Goal: Information Seeking & Learning: Learn about a topic

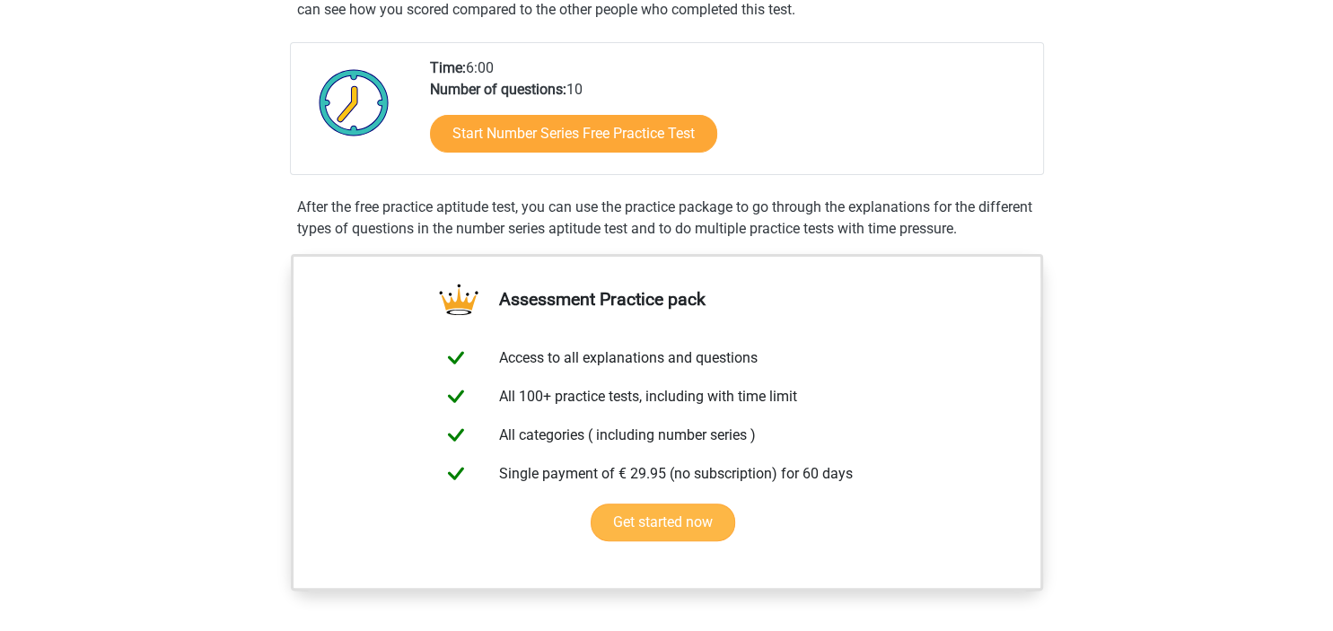
scroll to position [379, 0]
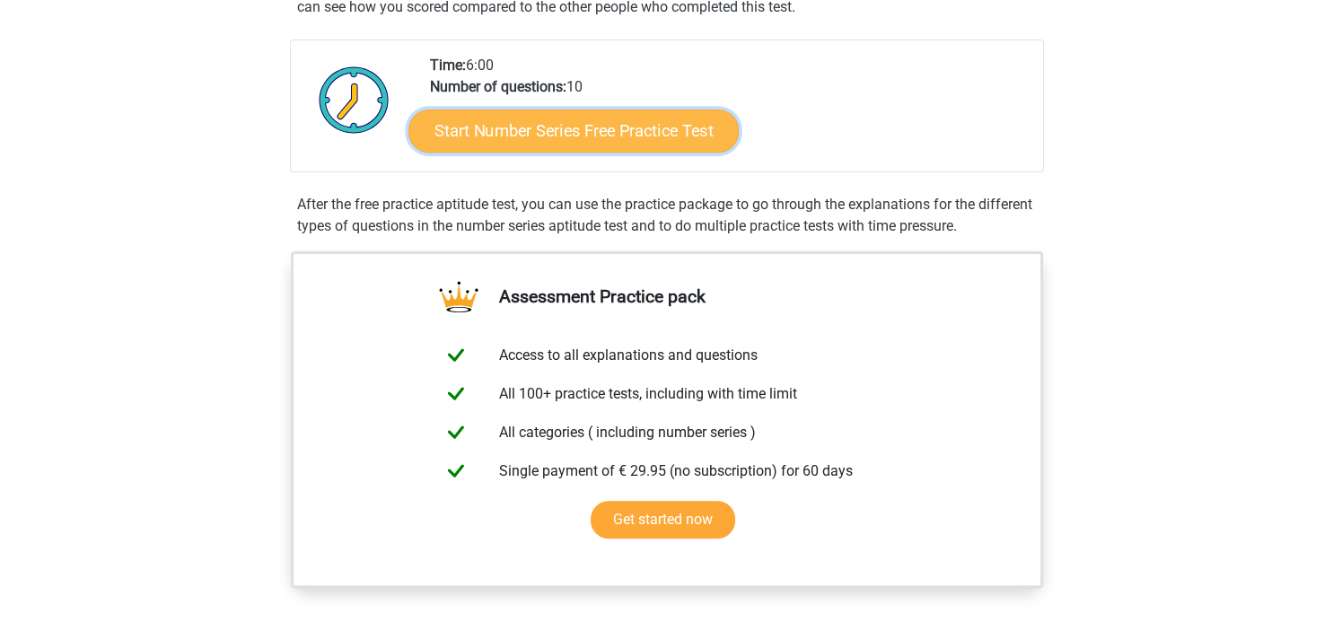
click at [605, 130] on link "Start Number Series Free Practice Test" at bounding box center [573, 130] width 330 height 43
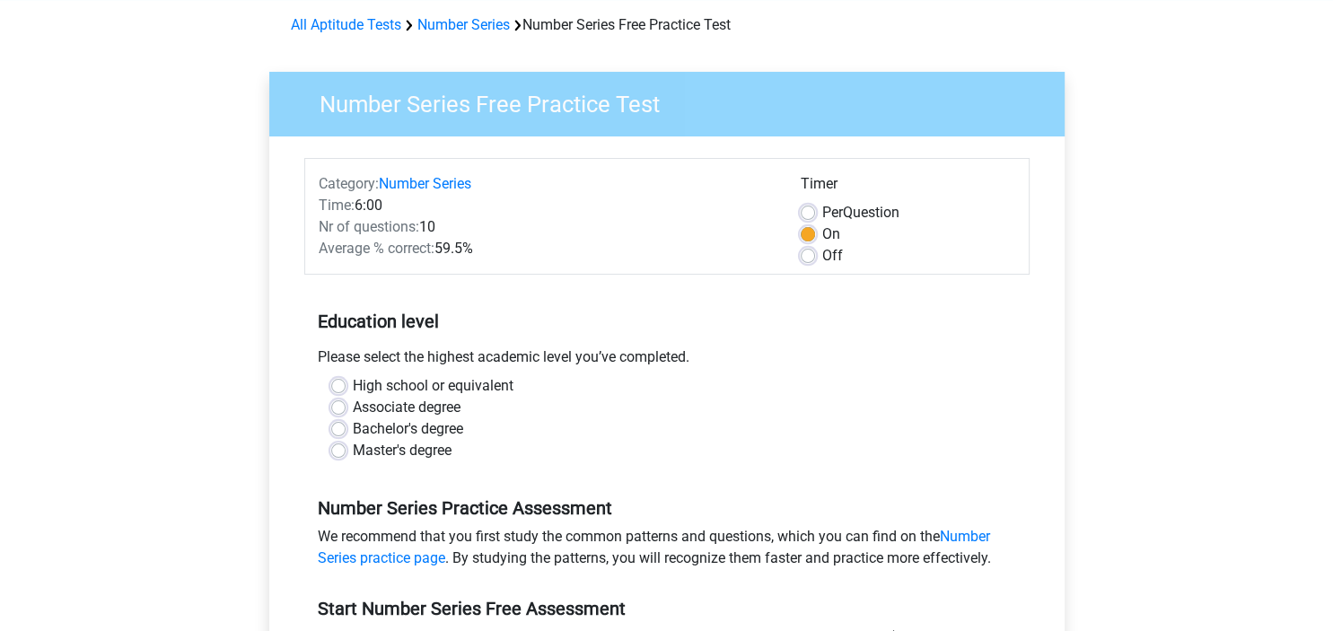
scroll to position [189, 0]
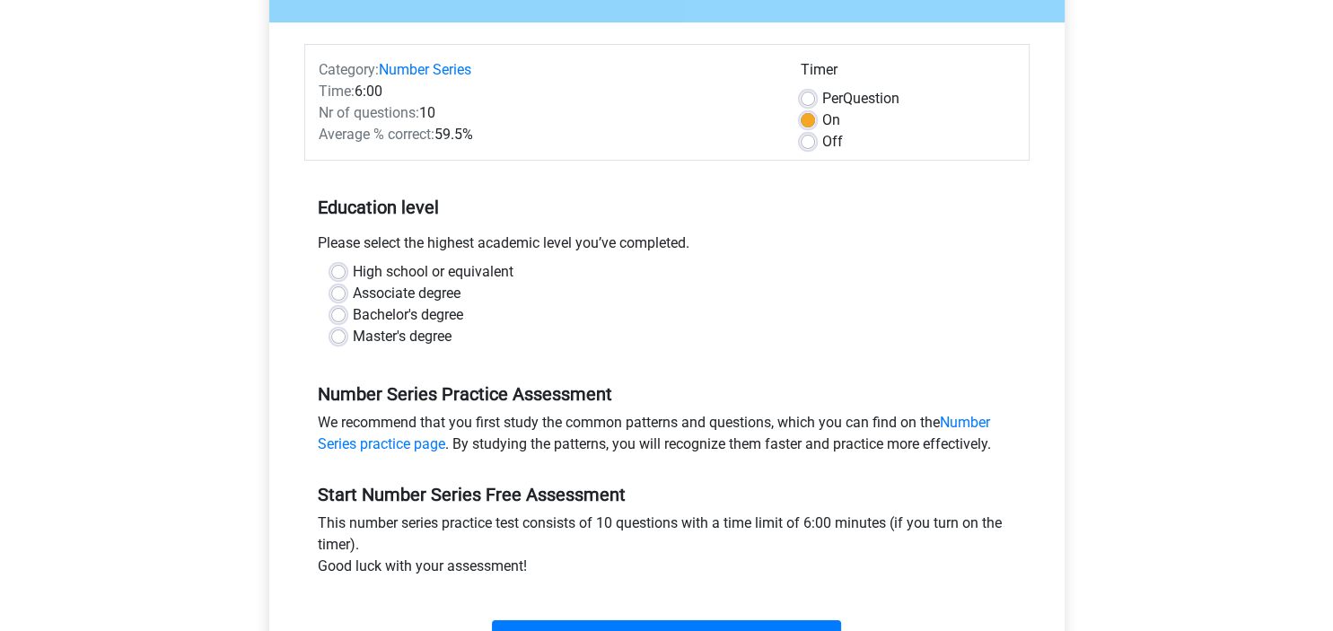
click at [353, 336] on label "Master's degree" at bounding box center [402, 337] width 99 height 22
click at [344, 336] on input "Master's degree" at bounding box center [338, 335] width 14 height 18
radio input "true"
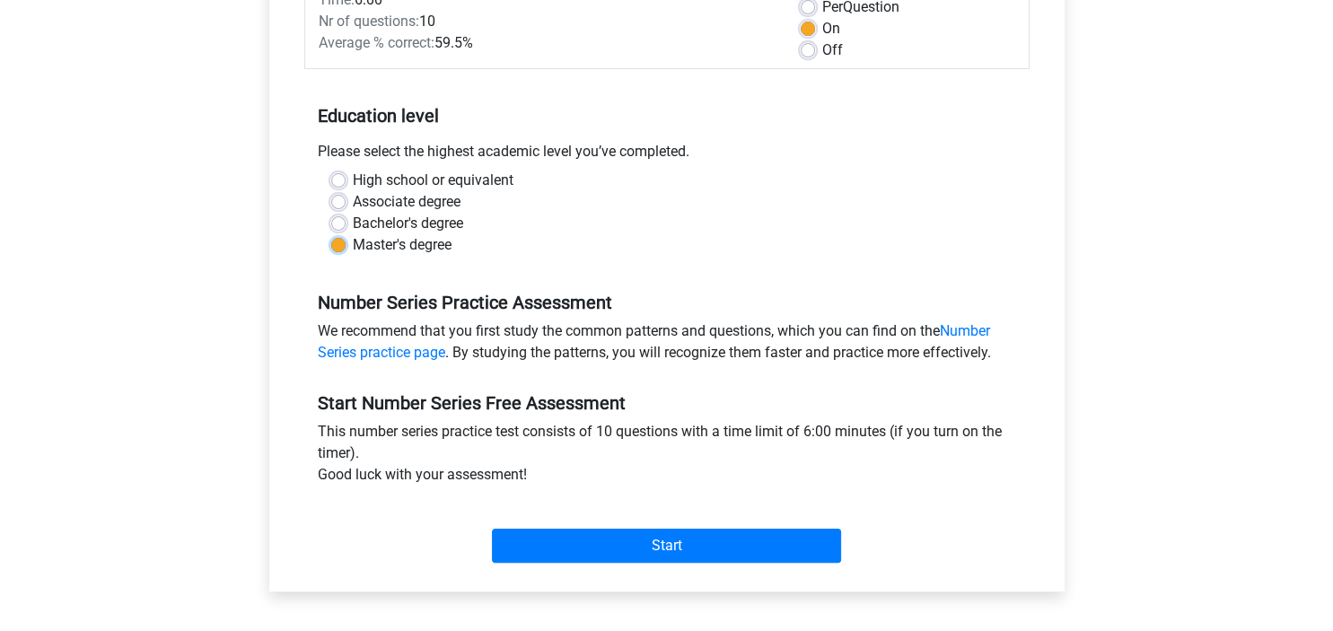
scroll to position [379, 0]
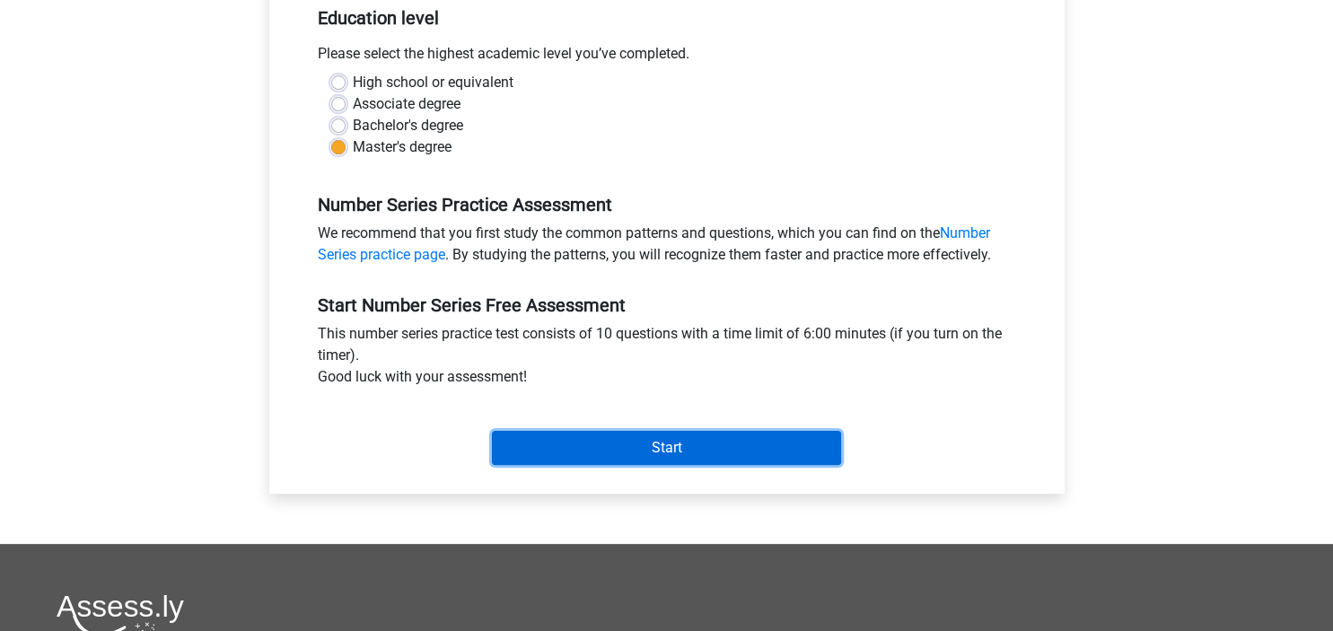
click at [674, 454] on input "Start" at bounding box center [666, 448] width 349 height 34
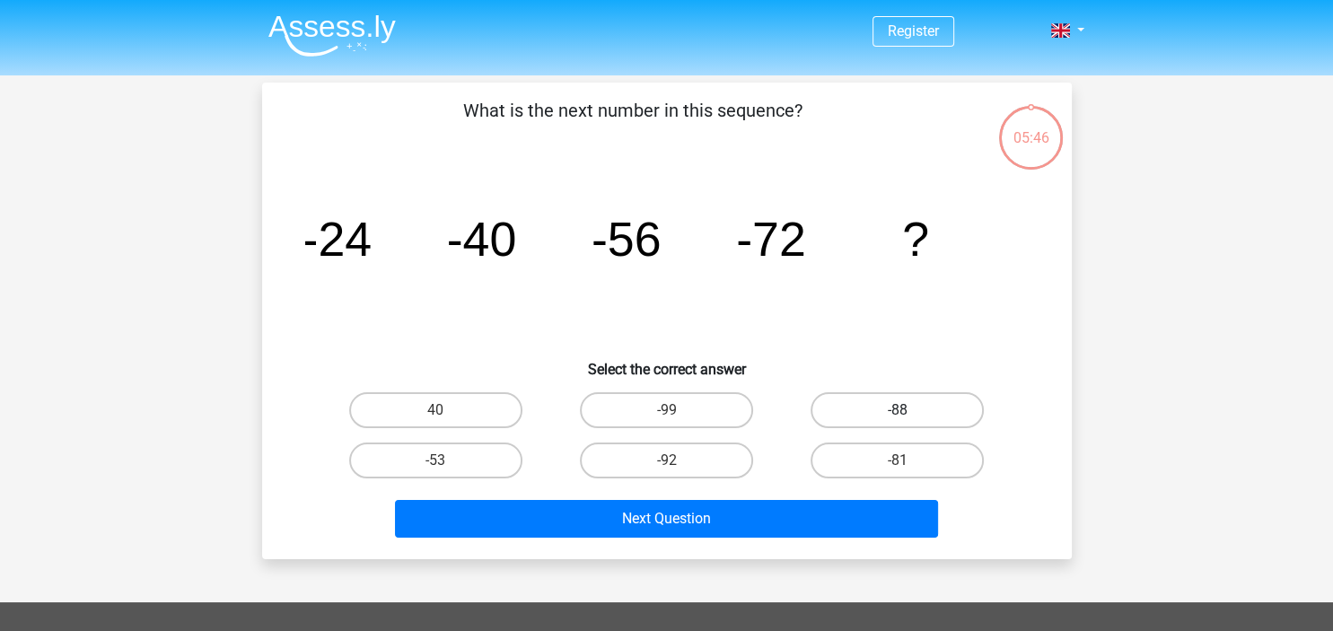
click at [874, 414] on label "-88" at bounding box center [896, 410] width 173 height 36
click at [897, 414] on input "-88" at bounding box center [903, 416] width 12 height 12
radio input "true"
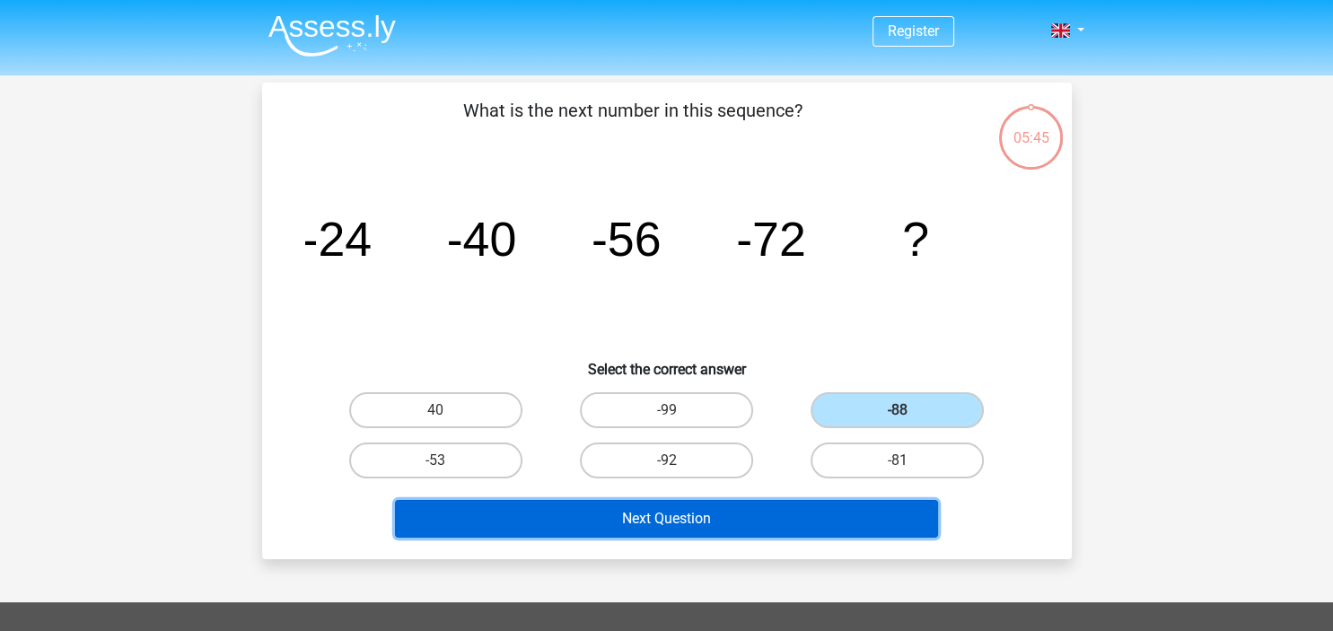
click at [710, 512] on button "Next Question" at bounding box center [666, 519] width 543 height 38
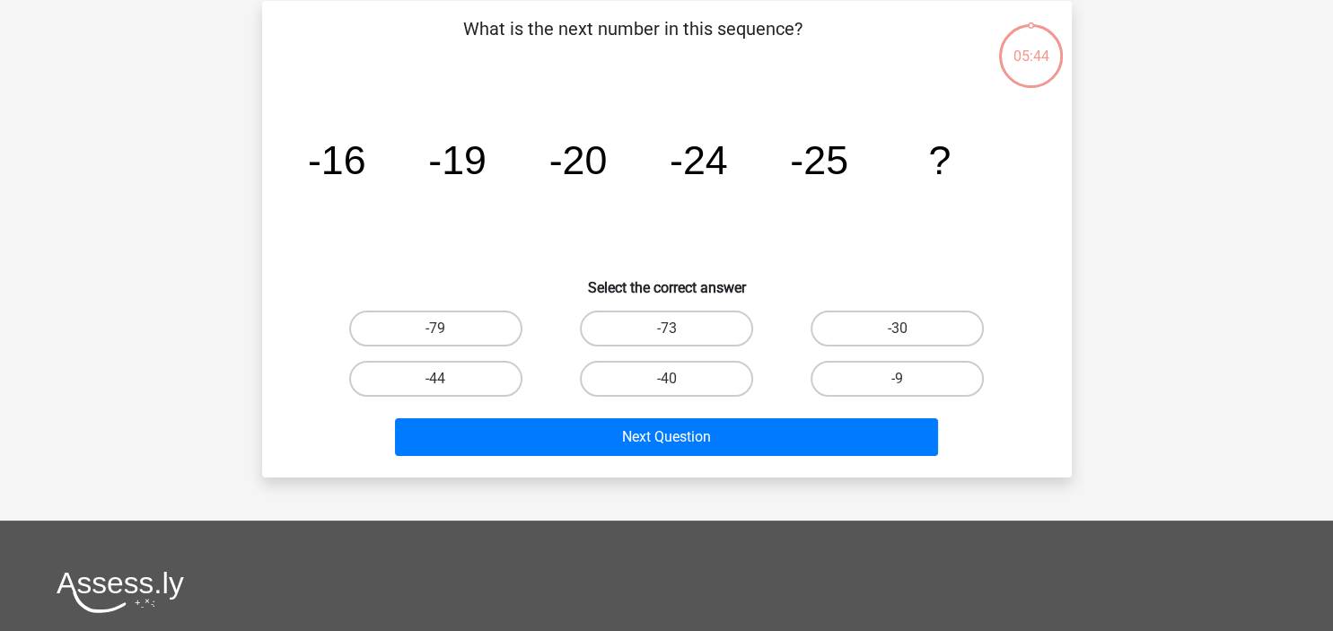
scroll to position [83, 0]
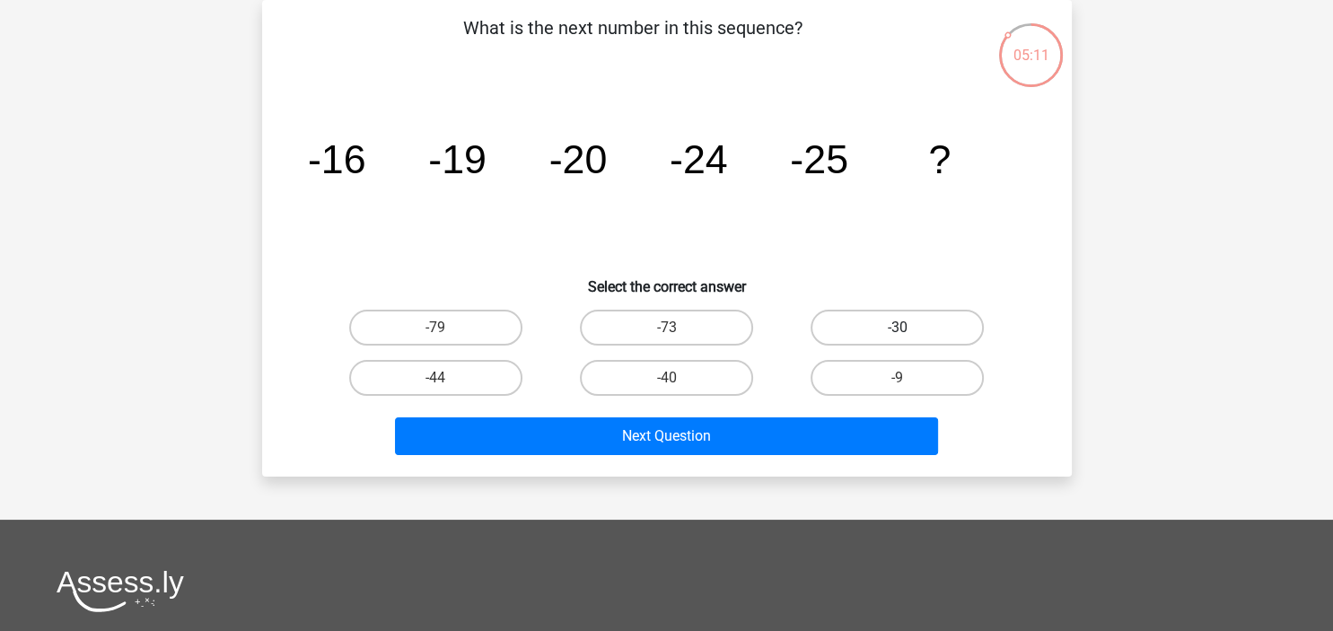
click at [922, 329] on label "-30" at bounding box center [896, 328] width 173 height 36
click at [909, 329] on input "-30" at bounding box center [903, 334] width 12 height 12
radio input "true"
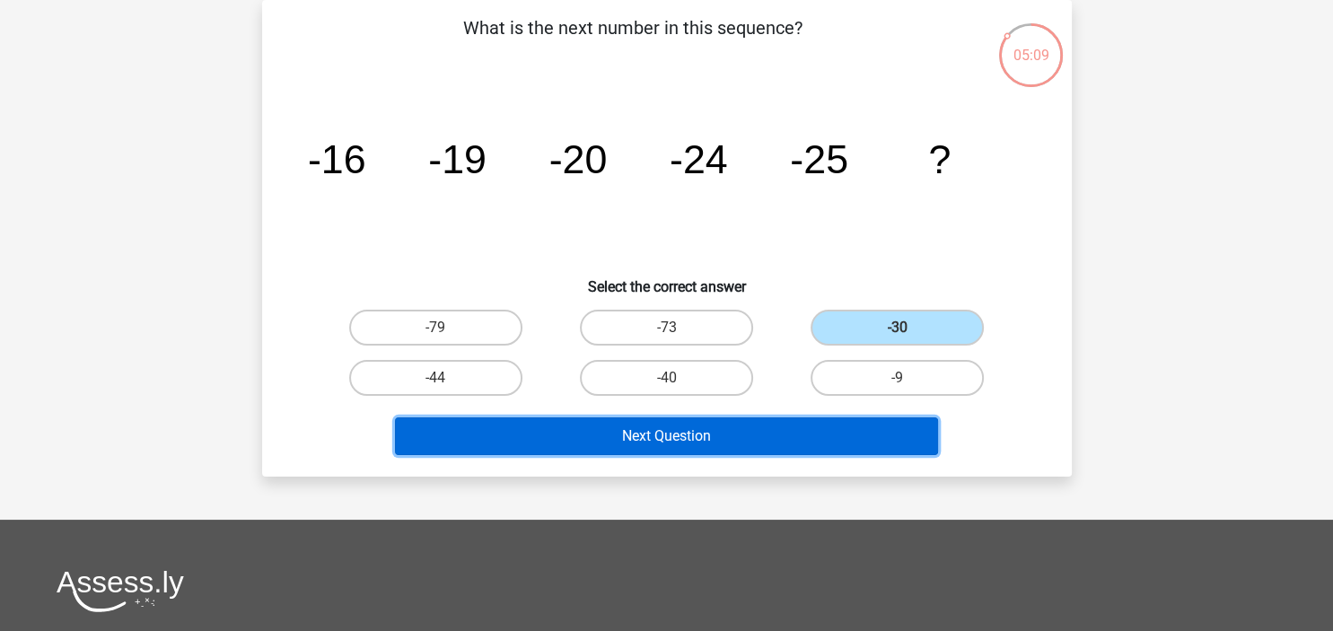
click at [757, 441] on button "Next Question" at bounding box center [666, 436] width 543 height 38
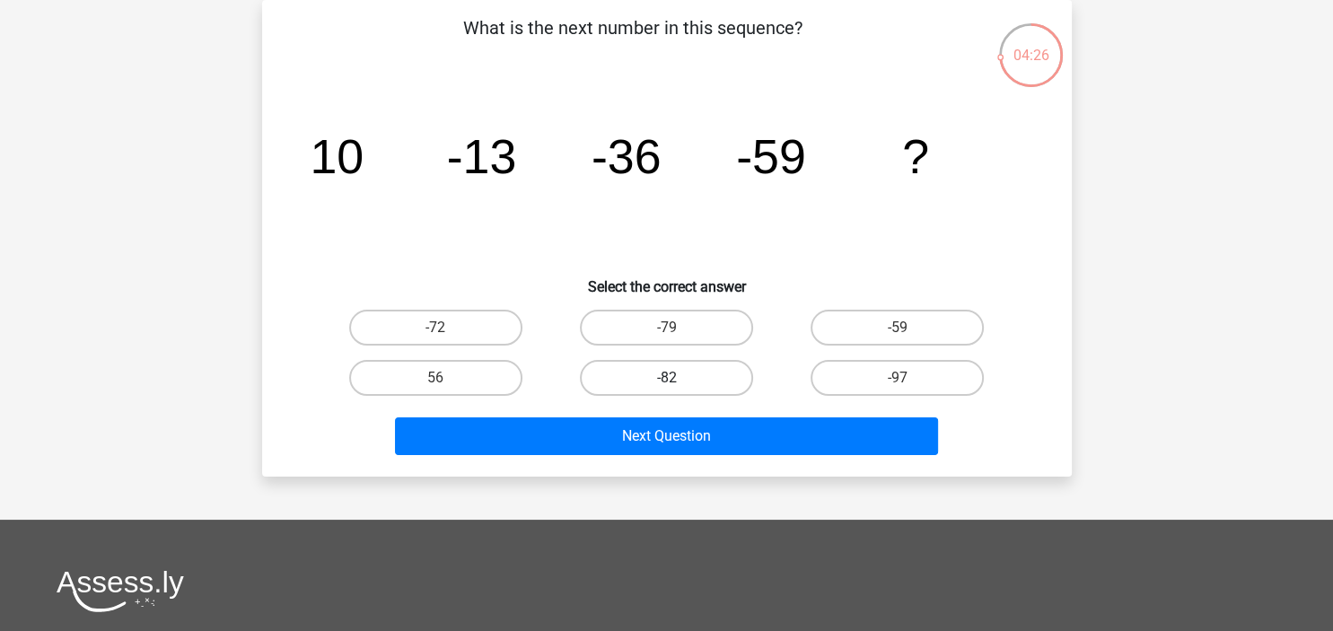
click at [701, 384] on label "-82" at bounding box center [666, 378] width 173 height 36
click at [678, 384] on input "-82" at bounding box center [672, 384] width 12 height 12
radio input "true"
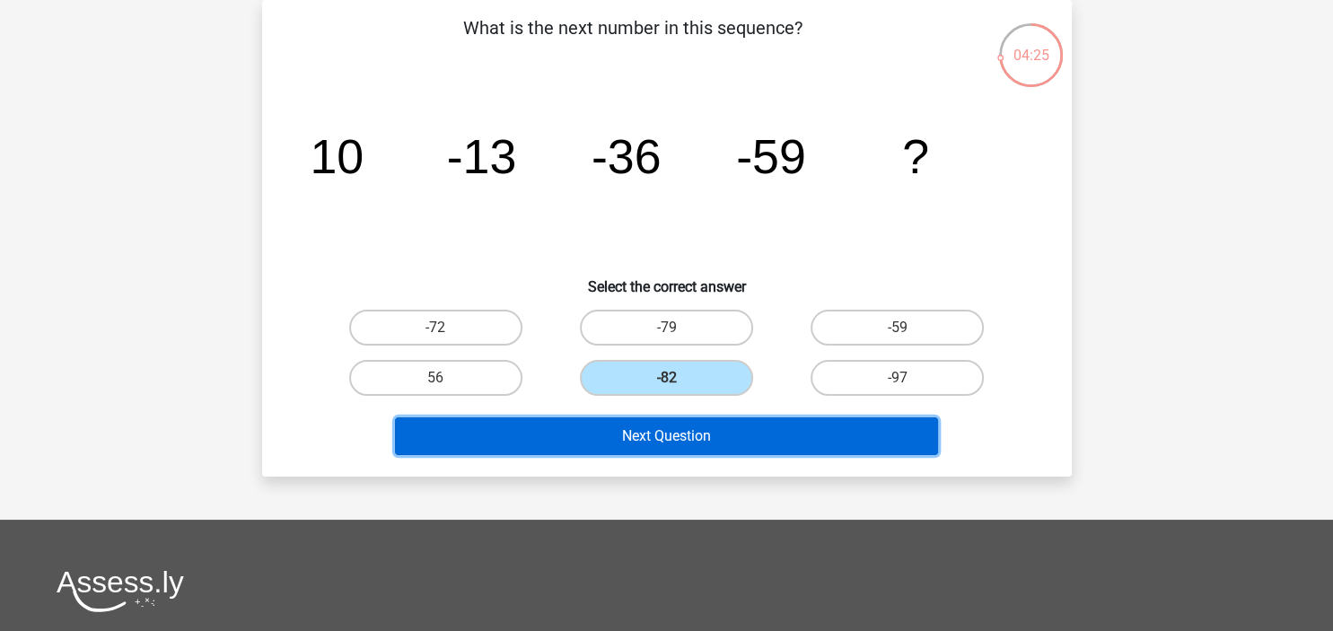
click at [701, 436] on button "Next Question" at bounding box center [666, 436] width 543 height 38
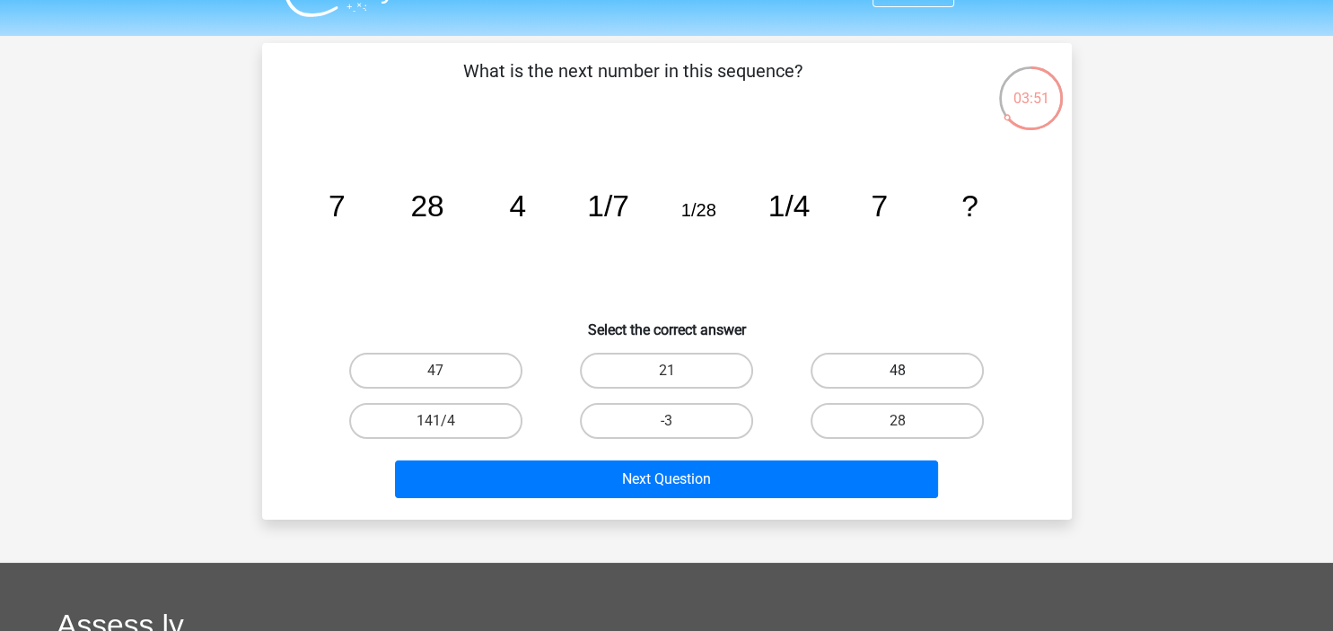
scroll to position [0, 0]
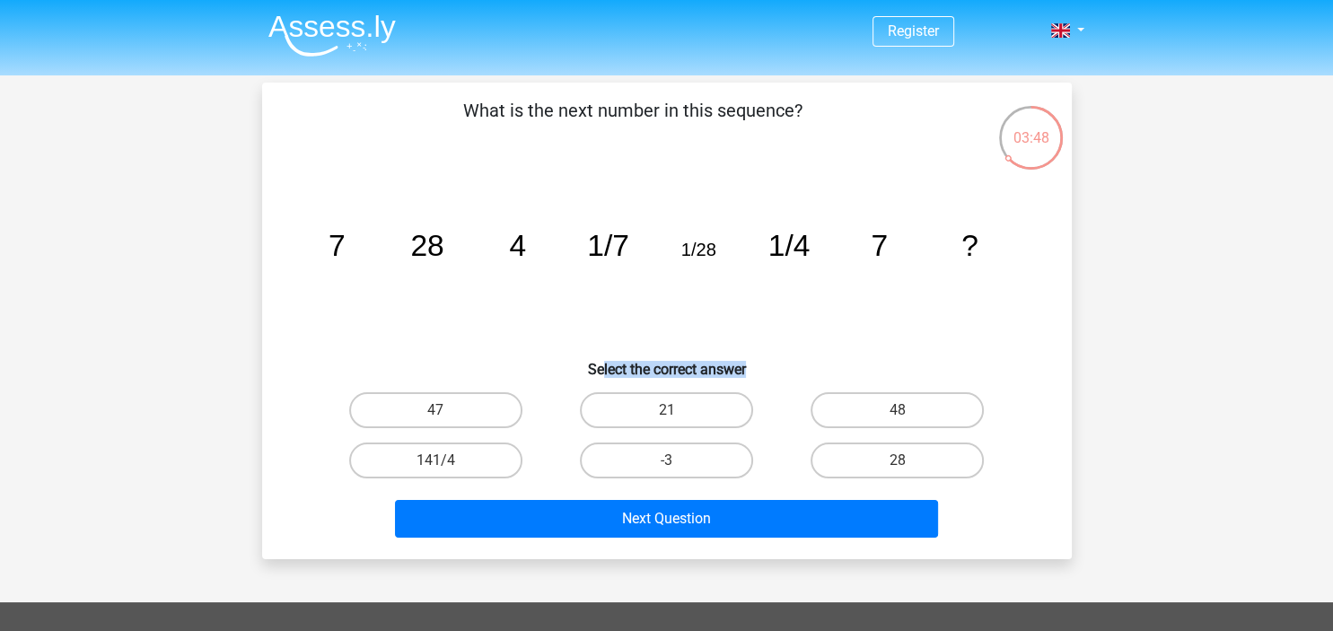
drag, startPoint x: 596, startPoint y: 368, endPoint x: 753, endPoint y: 363, distance: 157.1
click at [753, 363] on h6 "Select the correct answer" at bounding box center [667, 361] width 752 height 31
drag, startPoint x: 408, startPoint y: 246, endPoint x: 461, endPoint y: 246, distance: 52.9
click at [461, 246] on icon "image/svg+xml 7 28 4 1/7 1/28 1/4 7 ?" at bounding box center [666, 255] width 723 height 181
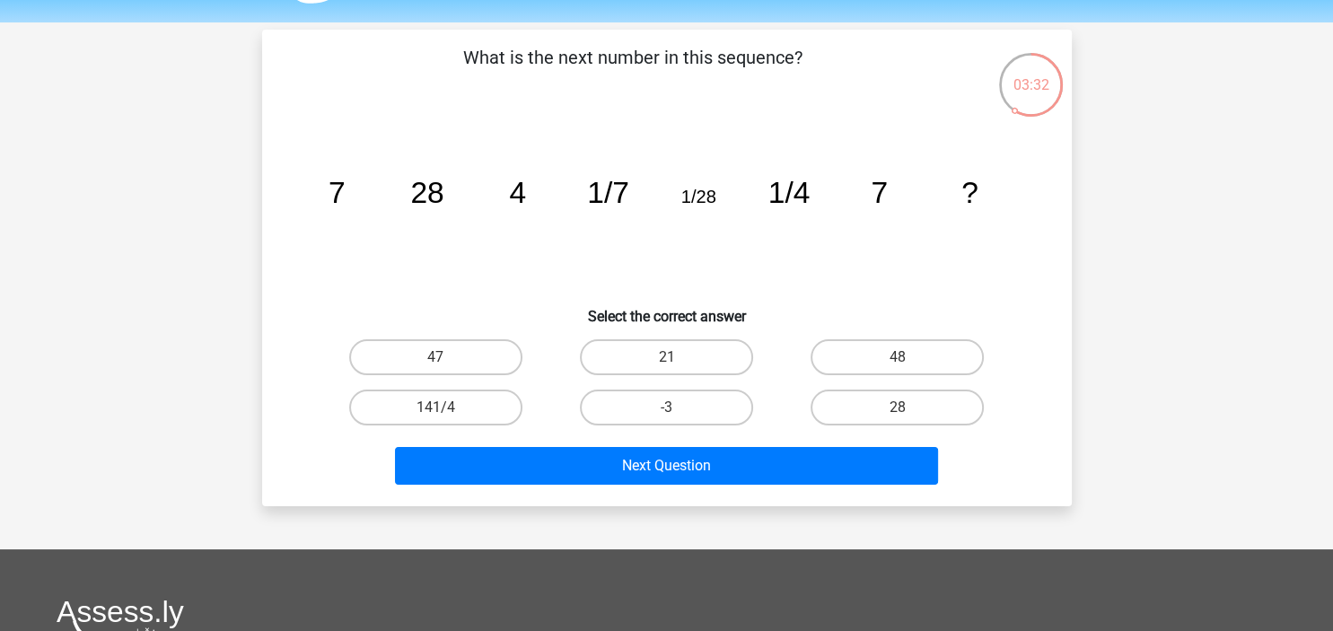
scroll to position [94, 0]
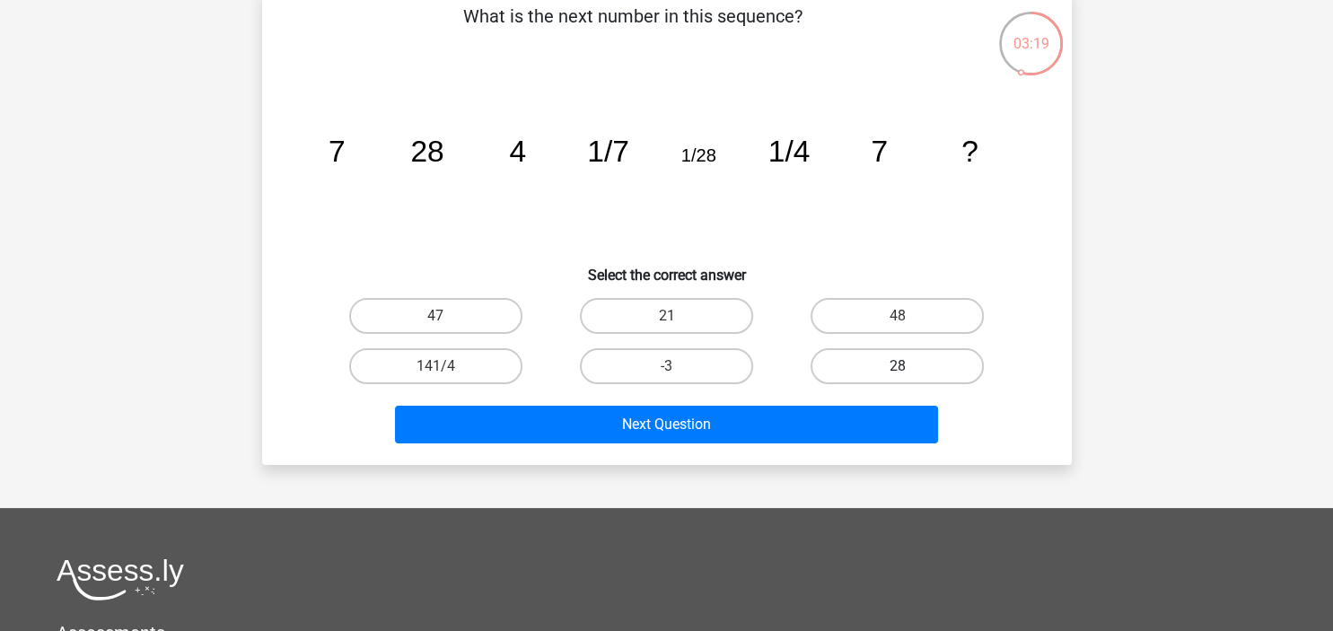
click at [886, 364] on label "28" at bounding box center [896, 366] width 173 height 36
click at [897, 366] on input "28" at bounding box center [903, 372] width 12 height 12
radio input "true"
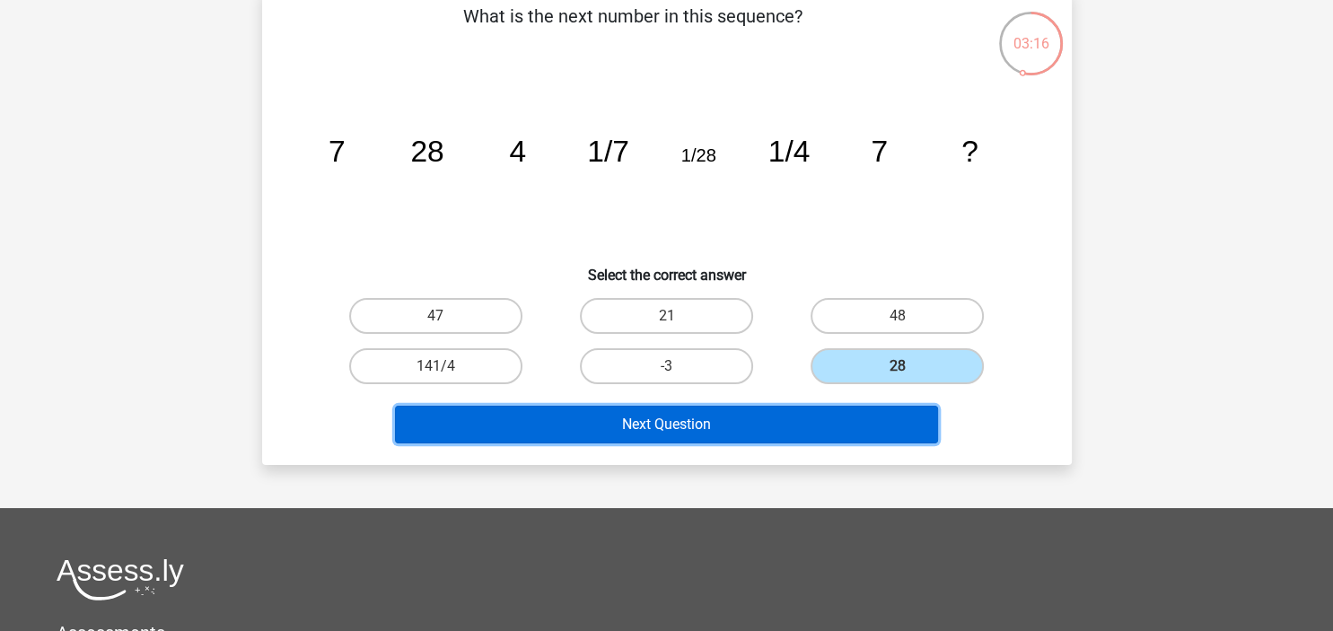
click at [644, 427] on button "Next Question" at bounding box center [666, 425] width 543 height 38
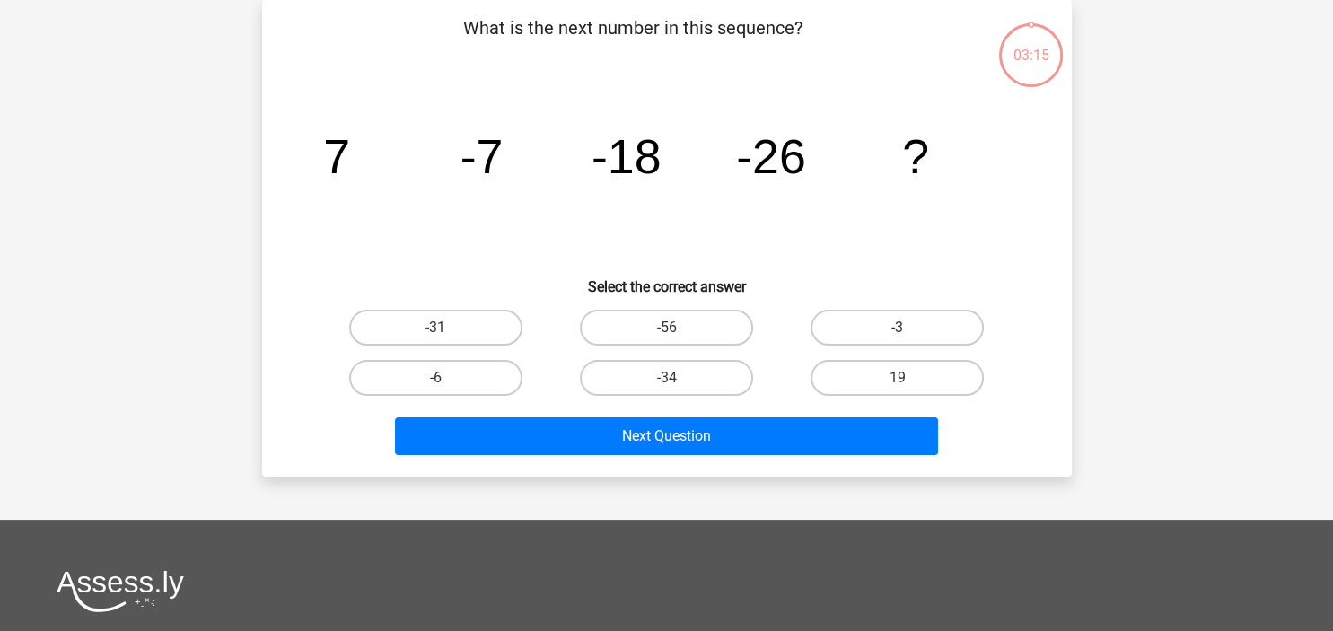
scroll to position [83, 0]
click at [446, 330] on input "-31" at bounding box center [441, 334] width 12 height 12
radio input "true"
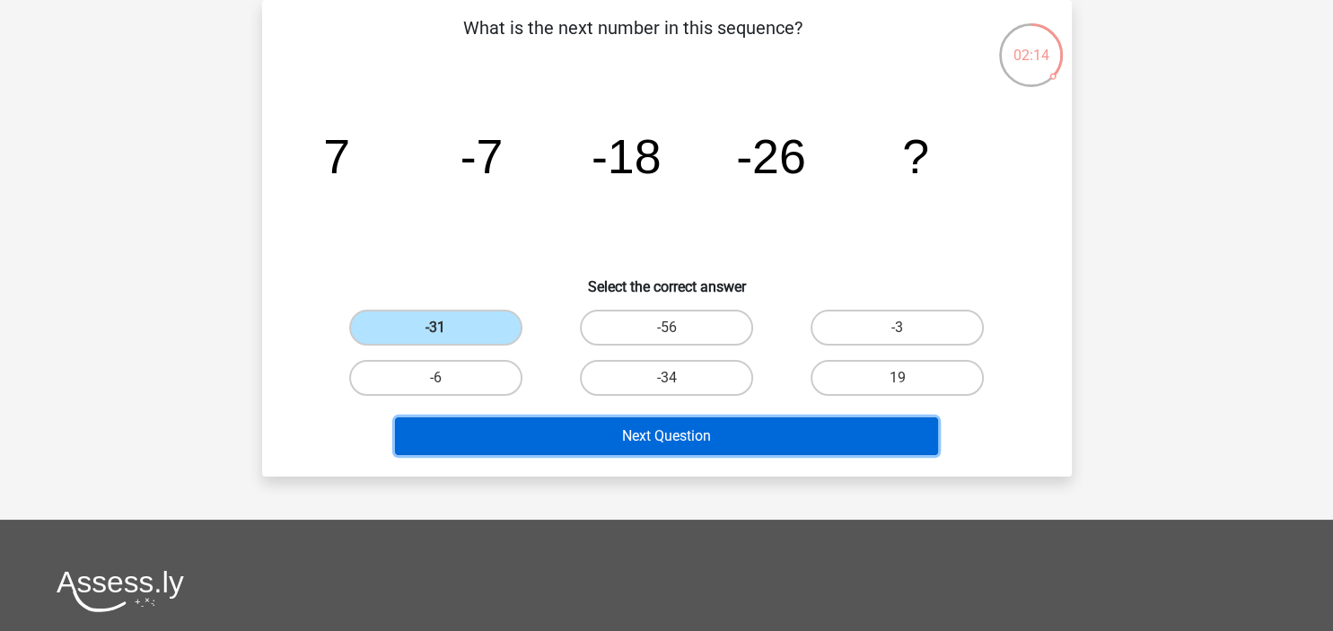
click at [634, 438] on button "Next Question" at bounding box center [666, 436] width 543 height 38
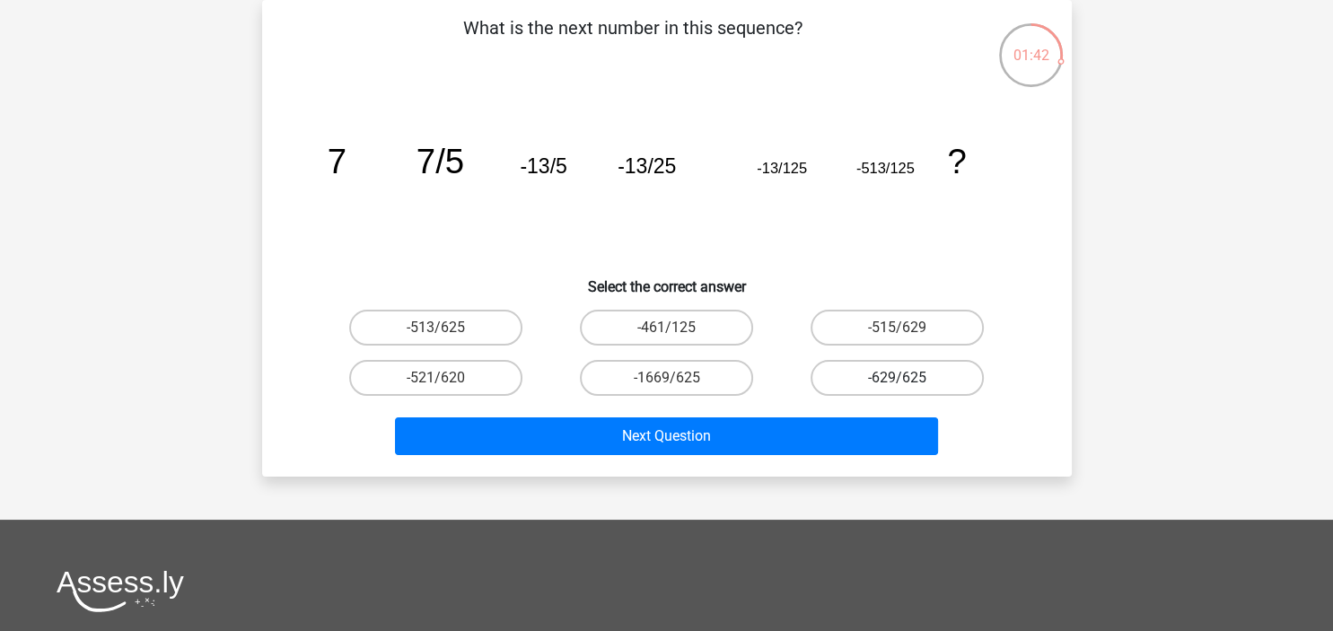
click at [878, 381] on label "-629/625" at bounding box center [896, 378] width 173 height 36
click at [897, 381] on input "-629/625" at bounding box center [903, 384] width 12 height 12
radio input "true"
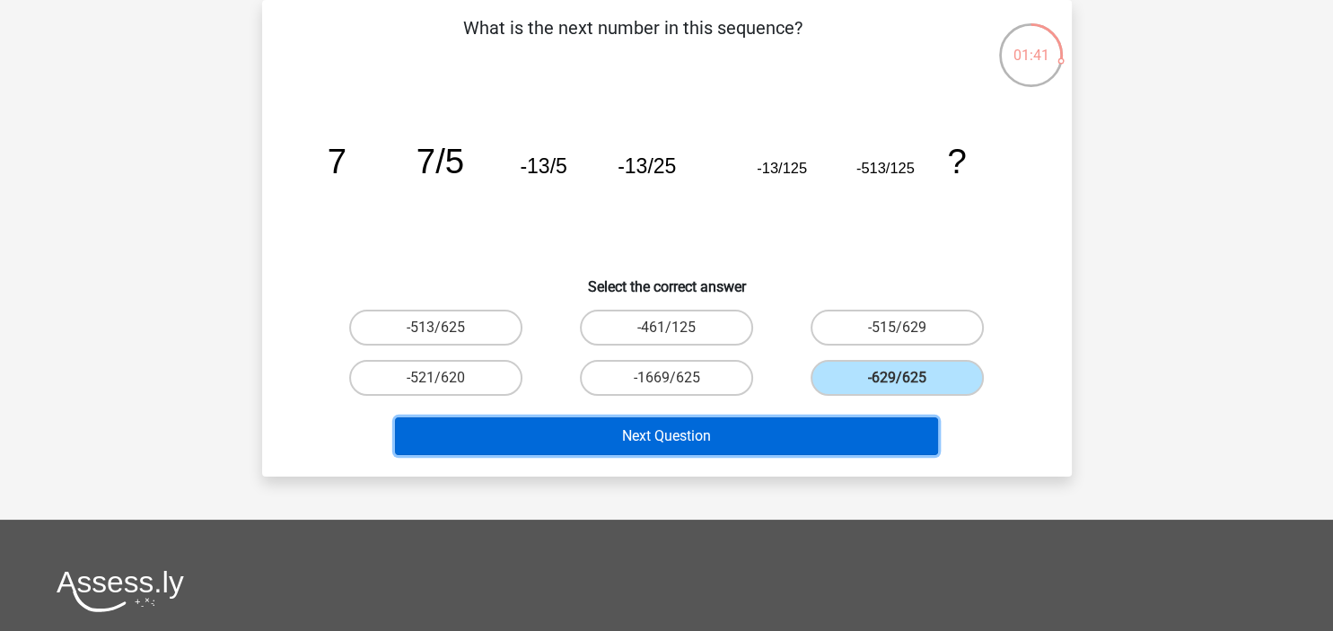
click at [750, 435] on button "Next Question" at bounding box center [666, 436] width 543 height 38
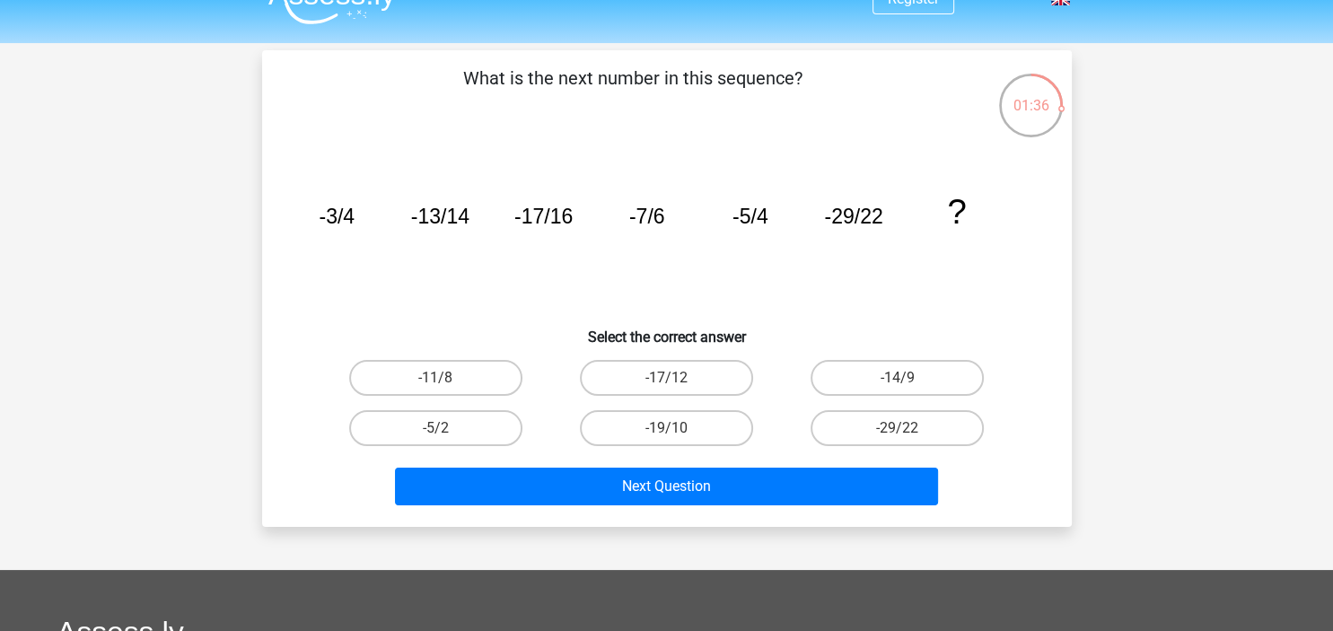
scroll to position [0, 0]
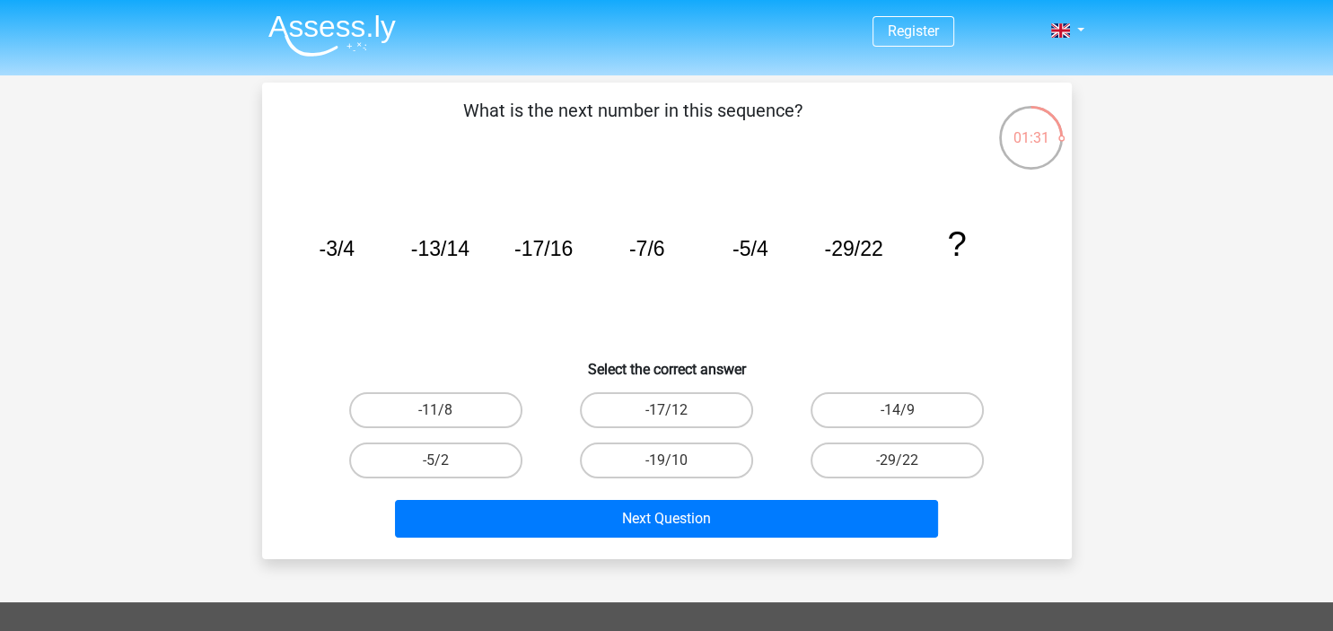
drag, startPoint x: 325, startPoint y: 249, endPoint x: 482, endPoint y: 246, distance: 157.1
click at [482, 246] on icon "image/svg+xml -3/4 -13/14 -17/16 -7/6 -5/4 -29/22 ?" at bounding box center [666, 255] width 723 height 181
click at [432, 253] on tspan "-13/14" at bounding box center [439, 248] width 58 height 23
drag, startPoint x: 422, startPoint y: 246, endPoint x: 446, endPoint y: 245, distance: 24.2
click at [446, 245] on tspan "-13/14" at bounding box center [439, 248] width 58 height 23
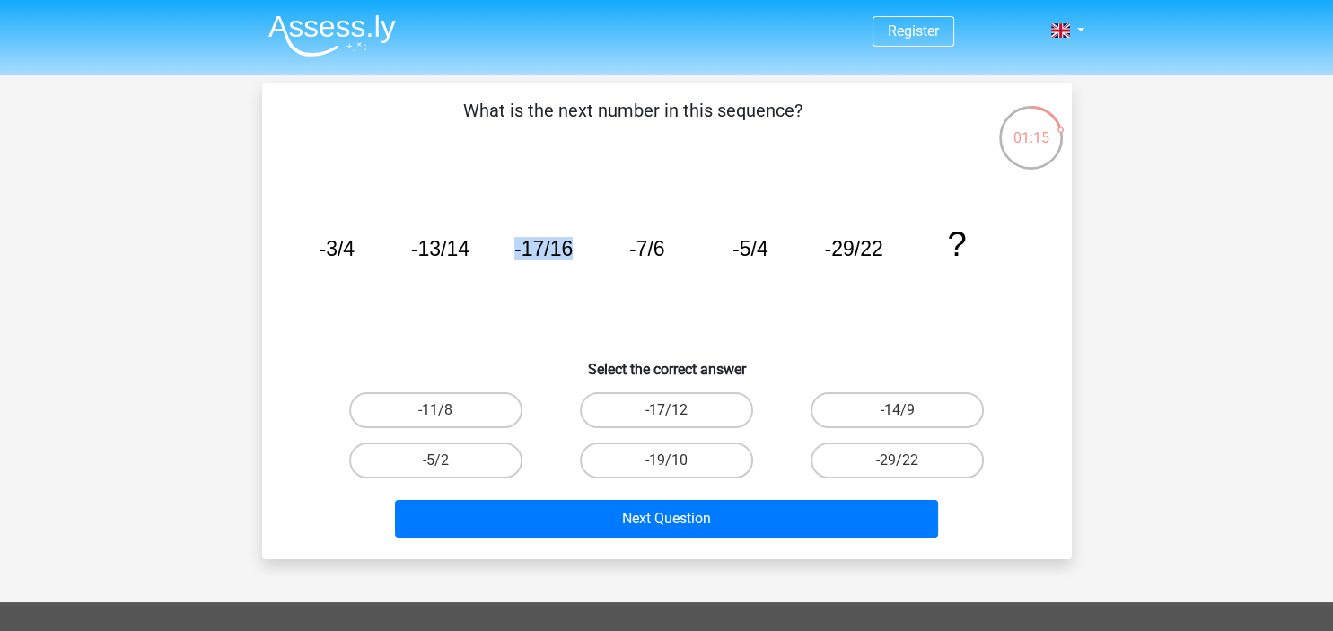
drag, startPoint x: 519, startPoint y: 249, endPoint x: 568, endPoint y: 245, distance: 49.6
click at [568, 245] on tspan "-17/16" at bounding box center [542, 248] width 58 height 23
click at [576, 263] on icon "image/svg+xml -3/4 -13/14 -17/16 -7/6 -5/4 -29/22 ?" at bounding box center [666, 255] width 723 height 181
drag, startPoint x: 634, startPoint y: 247, endPoint x: 671, endPoint y: 249, distance: 37.8
click at [671, 249] on icon "image/svg+xml -3/4 -13/14 -17/16 -7/6 -5/4 -29/22 ?" at bounding box center [666, 255] width 723 height 181
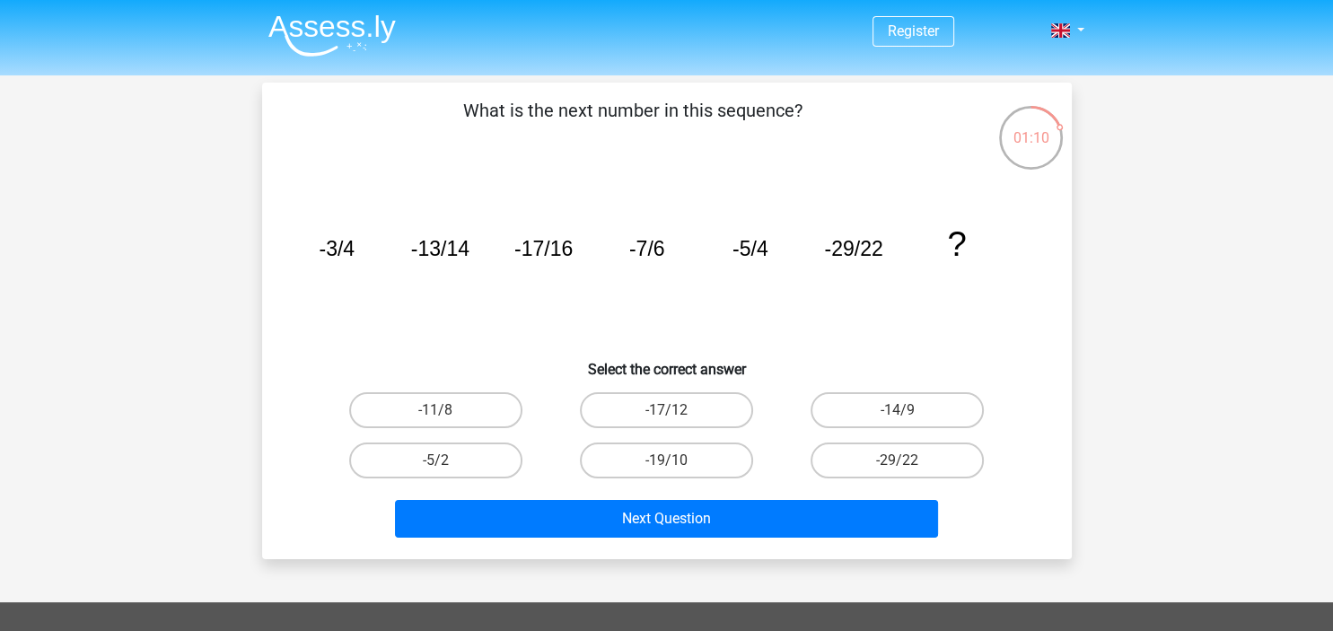
click at [831, 255] on tspan "-29/22" at bounding box center [853, 248] width 58 height 23
click at [453, 404] on label "-11/8" at bounding box center [435, 410] width 173 height 36
click at [447, 410] on input "-11/8" at bounding box center [441, 416] width 12 height 12
radio input "true"
click at [679, 414] on label "-17/12" at bounding box center [666, 410] width 173 height 36
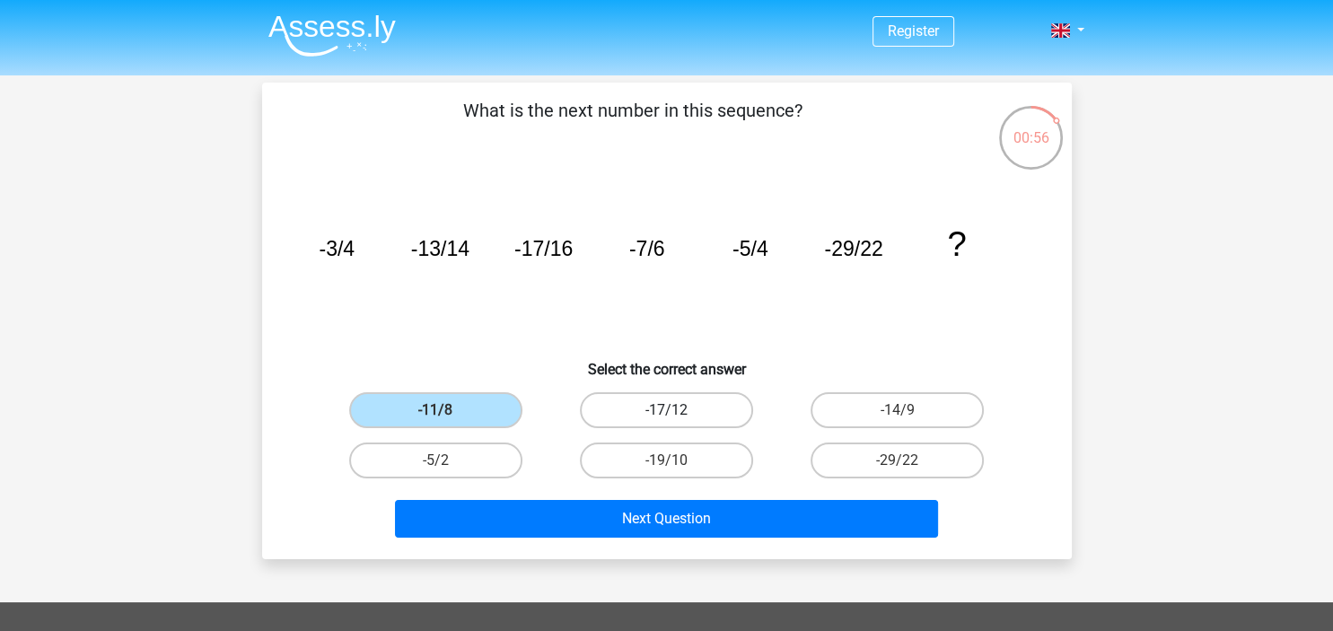
click at [678, 414] on input "-17/12" at bounding box center [672, 416] width 12 height 12
radio input "true"
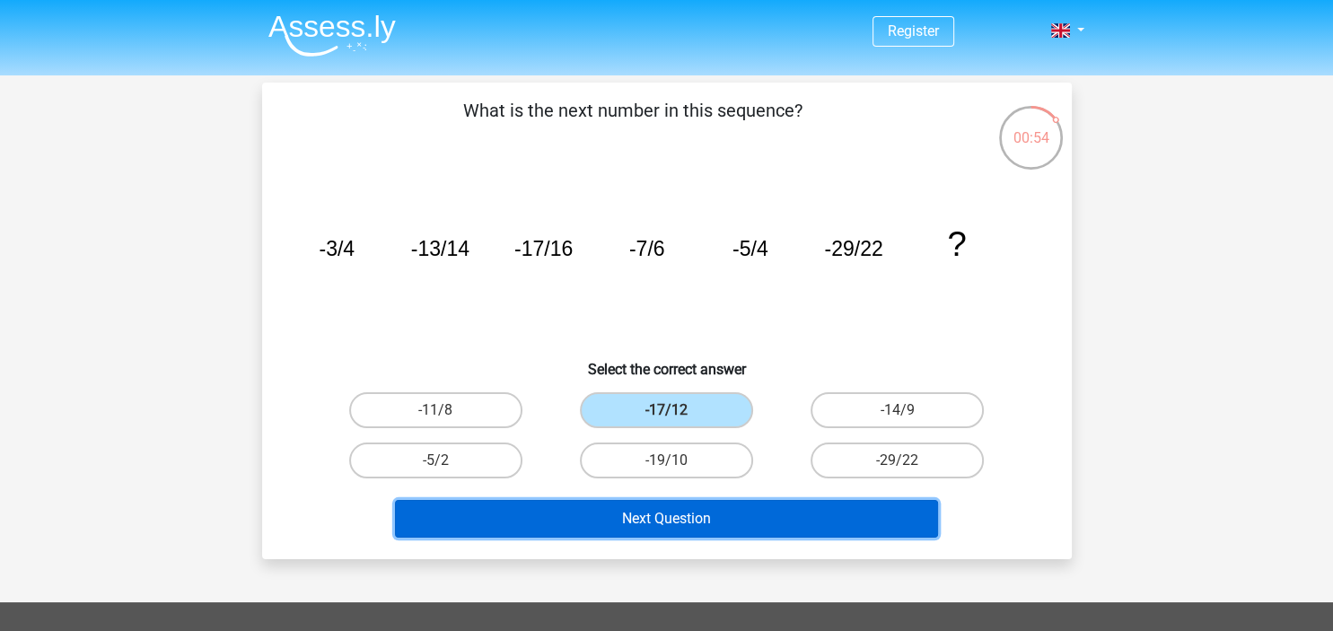
click at [666, 514] on button "Next Question" at bounding box center [666, 519] width 543 height 38
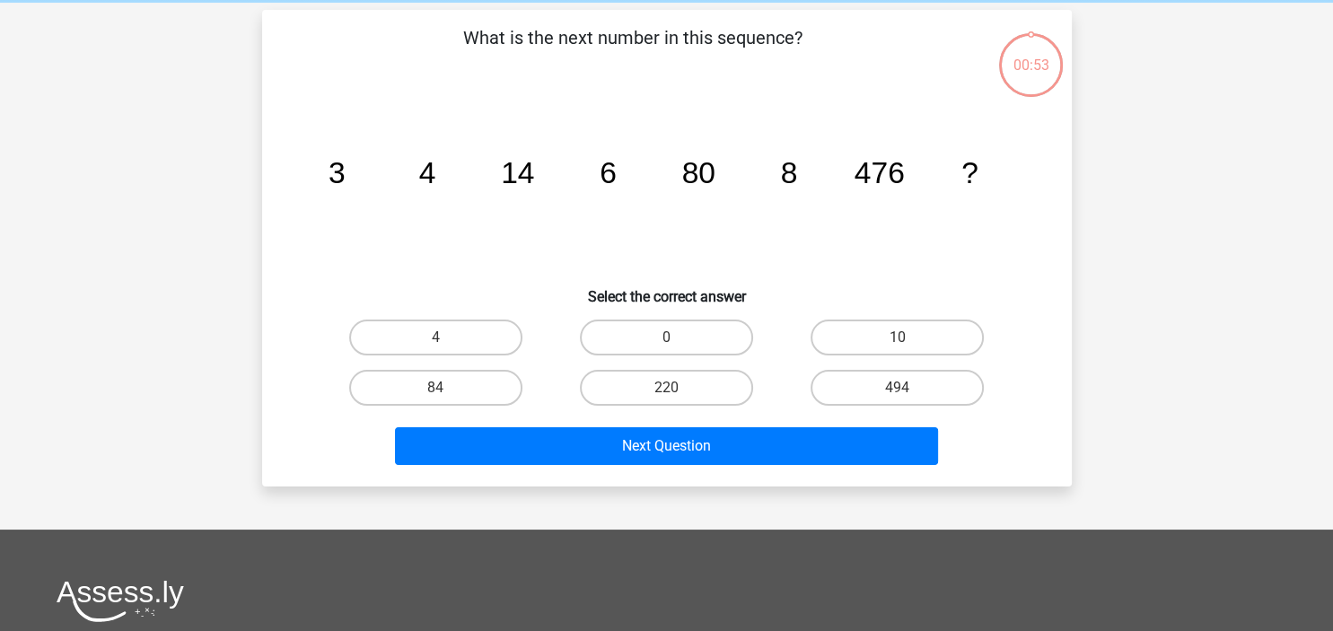
scroll to position [83, 0]
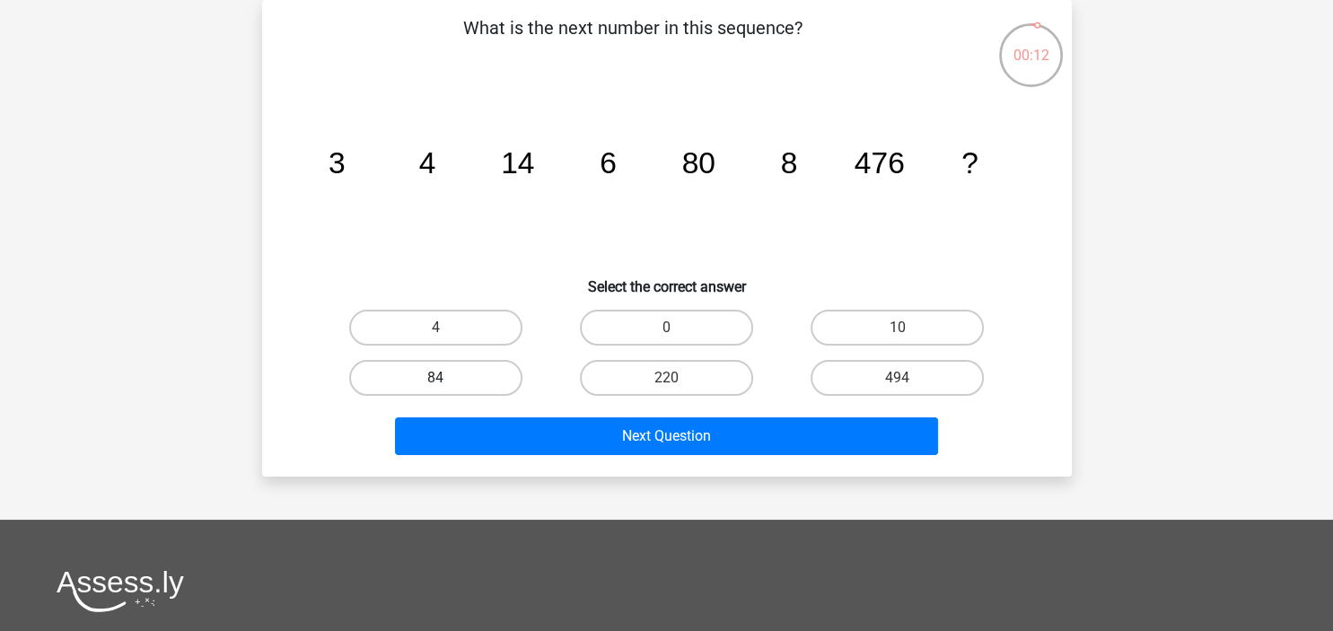
click at [464, 374] on label "84" at bounding box center [435, 378] width 173 height 36
click at [447, 378] on input "84" at bounding box center [441, 384] width 12 height 12
radio input "true"
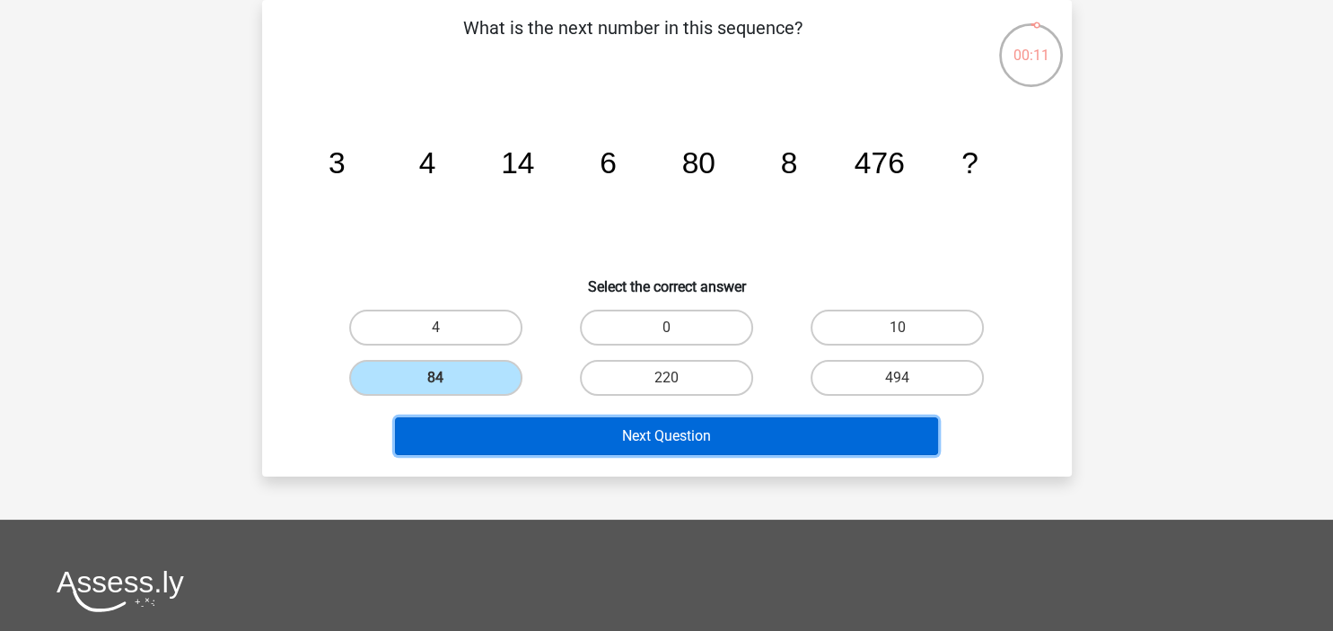
click at [614, 433] on button "Next Question" at bounding box center [666, 436] width 543 height 38
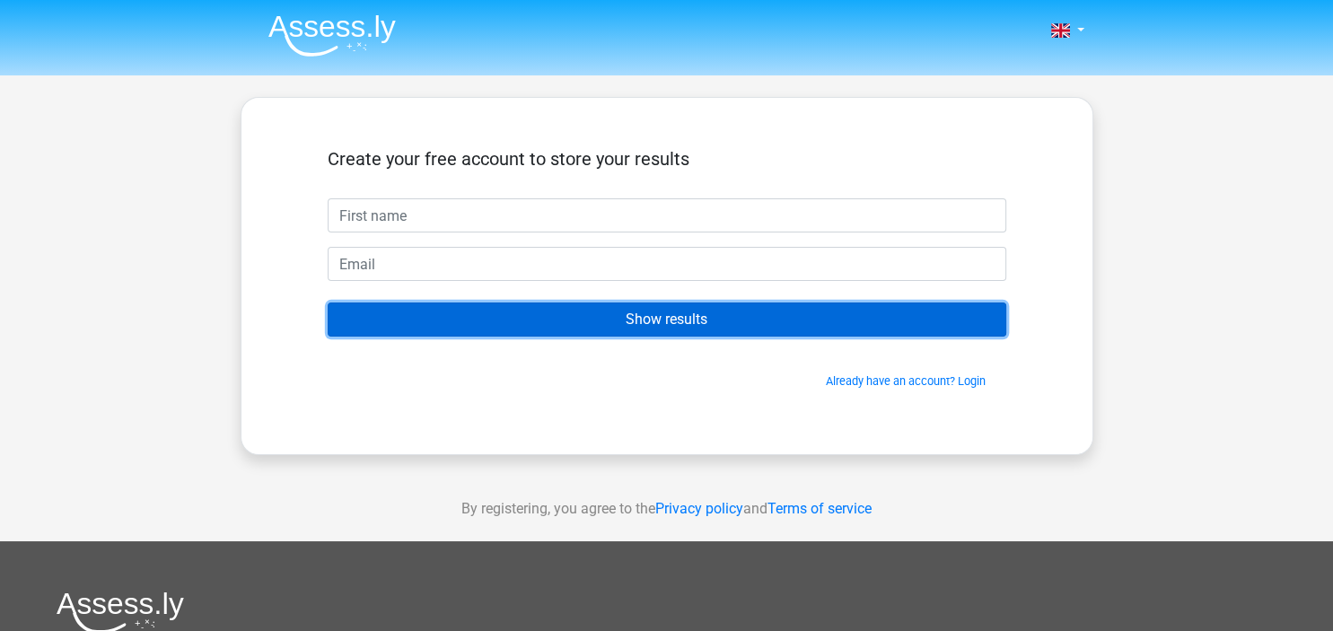
click at [565, 313] on input "Show results" at bounding box center [667, 319] width 678 height 34
